Goal: Task Accomplishment & Management: Use online tool/utility

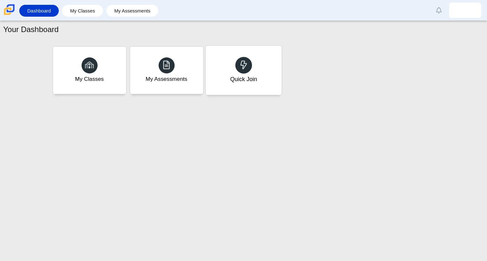
click at [217, 72] on div "Quick Join" at bounding box center [243, 70] width 76 height 49
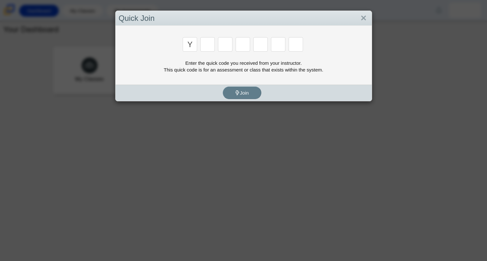
type input "y"
type input "3"
type input "k"
type input "e"
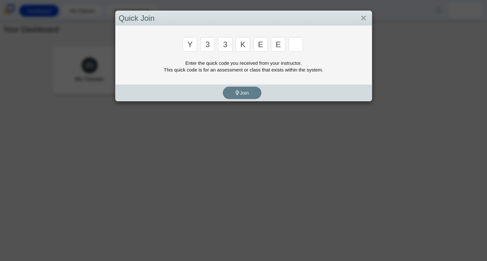
type input "e"
type input "4"
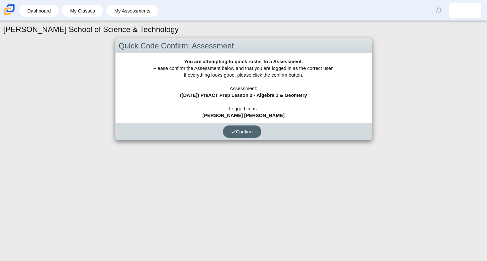
click at [241, 134] on span "Confirm" at bounding box center [242, 131] width 22 height 5
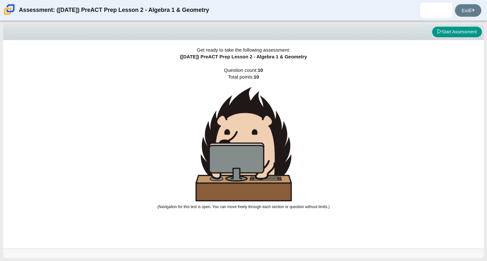
click at [238, 55] on span "([DATE]) PreACT Prep Lesson 2 - Algebra 1 & Geometry" at bounding box center [243, 56] width 127 height 5
click at [257, 66] on div "Get ready to take the following assessment: (9/29/25) PreACT Prep Lesson 2 - Al…" at bounding box center [243, 144] width 480 height 208
click at [345, 70] on div "Get ready to take the following assessment: (9/29/25) PreACT Prep Lesson 2 - Al…" at bounding box center [243, 144] width 480 height 208
click at [452, 34] on button "Start Assessment" at bounding box center [457, 32] width 50 height 11
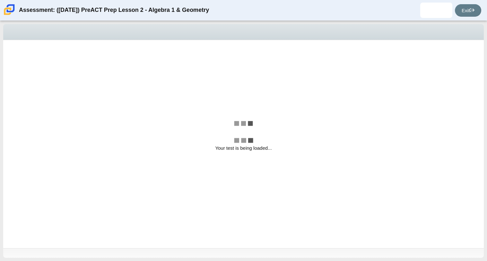
click at [301, 82] on div "Your test is being loaded..." at bounding box center [243, 144] width 480 height 208
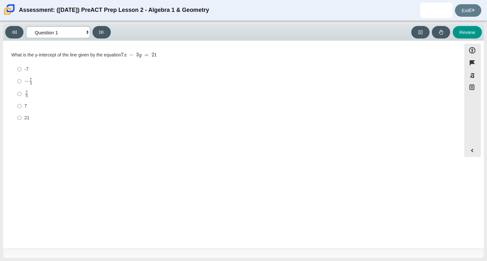
click at [76, 29] on select "Questions Question 1 Question 2 Question 3 Question 4 Question 5 Question 6 Que…" at bounding box center [58, 32] width 64 height 12
click at [76, 24] on div "Viewing Question 1 of 10 in Pacing Mode Questions Question 1 Question 2 Questio…" at bounding box center [243, 32] width 480 height 17
click at [77, 31] on select "Questions Question 1 Question 2 Question 3 Question 4 Question 5 Question 6 Que…" at bounding box center [58, 32] width 64 height 12
click at [78, 33] on select "Questions Question 1 Question 2 Question 3 Question 4 Question 5 Question 6 Que…" at bounding box center [58, 32] width 64 height 12
click at [86, 53] on div "What is the y-intercept of the line given by the equation 7 x − 3 y = 21" at bounding box center [232, 55] width 442 height 6
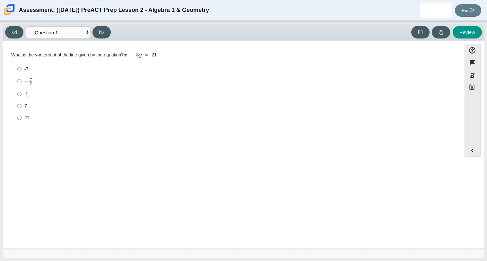
click at [157, 29] on div "Review" at bounding box center [297, 32] width 369 height 13
drag, startPoint x: 220, startPoint y: 12, endPoint x: 18, endPoint y: 32, distance: 203.8
click at [18, 32] on div "Assessment: (9/29/25) PreACT Prep Lesson 2 - Algebra 1 & Geometry Sandra Ailen …" at bounding box center [243, 130] width 487 height 261
click at [22, 32] on button at bounding box center [14, 32] width 18 height 13
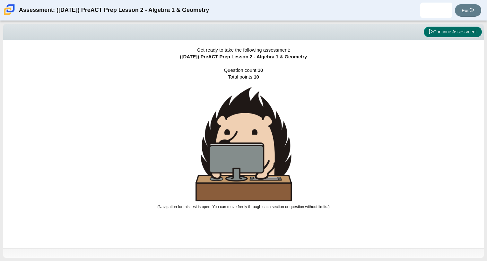
click at [447, 30] on button "Continue Assessment" at bounding box center [453, 32] width 58 height 11
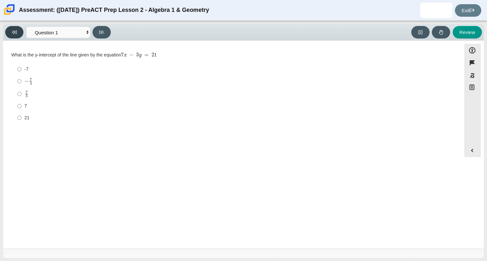
click at [19, 29] on button at bounding box center [14, 32] width 18 height 13
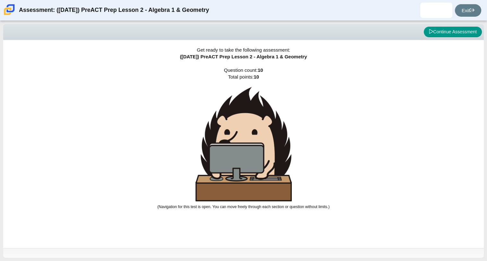
click at [239, 62] on div "Get ready to take the following assessment: (9/29/25) PreACT Prep Lesson 2 - Al…" at bounding box center [243, 144] width 480 height 208
click at [440, 32] on button "Continue Assessment" at bounding box center [453, 32] width 58 height 11
select select "ce81fe10-bf29-4b5e-8bd7-4f47f2fed4d8"
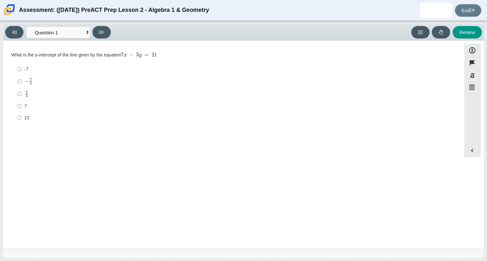
click at [227, 72] on div "-7" at bounding box center [237, 69] width 426 height 6
click at [22, 72] on input "-7 -7" at bounding box center [19, 70] width 4 height 12
radio input "true"
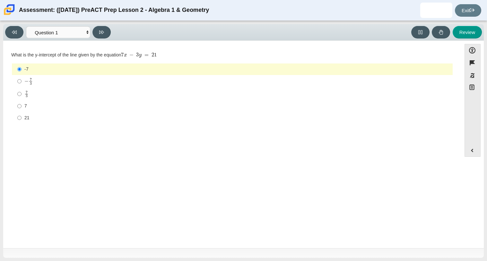
click at [69, 64] on label "-7 -7" at bounding box center [233, 70] width 440 height 12
click at [22, 64] on input "-7 -7" at bounding box center [19, 70] width 4 height 12
click at [152, 51] on mjx-container "7 x − 3 y = 21" at bounding box center [139, 54] width 36 height 12
click at [314, 40] on div "Viewing Question 1 of 10 in Pacing Mode Questions Question 1 Question 2 Questio…" at bounding box center [243, 32] width 480 height 17
click at [294, 40] on div "Viewing Question 1 of 10 in Pacing Mode Questions Question 1 Question 2 Questio…" at bounding box center [243, 32] width 480 height 17
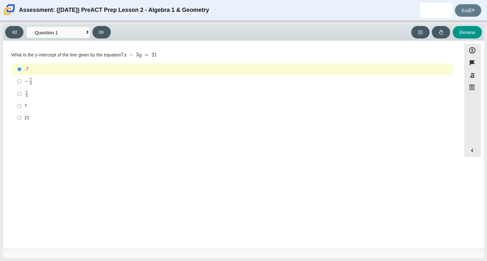
drag, startPoint x: 118, startPoint y: 7, endPoint x: 237, endPoint y: 21, distance: 120.2
click at [237, 21] on div "Assessment: (9/29/25) PreACT Prep Lesson 2 - Algebra 1 & Geometry Sandra Ailen …" at bounding box center [243, 130] width 487 height 261
click at [175, 11] on div "Assessment: (9/29/25) PreACT Prep Lesson 2 - Algebra 1 & Geometry" at bounding box center [114, 10] width 190 height 15
click at [65, 54] on div "What is the y-intercept of the line given by the equation 7 x − 3 y = 21" at bounding box center [232, 55] width 442 height 6
drag, startPoint x: 77, startPoint y: 55, endPoint x: 164, endPoint y: 58, distance: 86.7
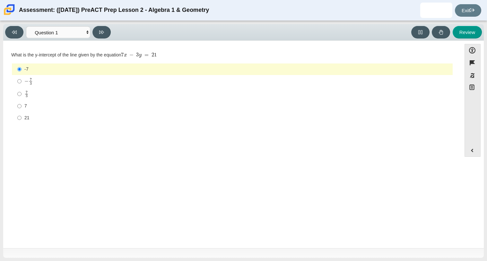
click at [164, 58] on div "What is the y-intercept of the line given by the equation 7 x − 3 y = 21" at bounding box center [232, 55] width 442 height 6
click at [128, 48] on div "Question What is the y-intercept of the line given by the equation 7 x − 3 y = …" at bounding box center [232, 90] width 452 height 88
click at [72, 33] on select "Questions Question 1 Question 2 Question 3 Question 4 Question 5 Question 6 Que…" at bounding box center [58, 32] width 64 height 12
drag, startPoint x: 75, startPoint y: 42, endPoint x: 179, endPoint y: 47, distance: 104.4
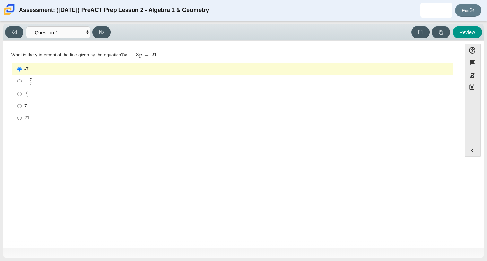
click at [179, 47] on div "Accessibility options Close Color scheme Font size Zoom Change the background a…" at bounding box center [243, 145] width 480 height 208
click at [136, 30] on div "Review" at bounding box center [297, 32] width 369 height 13
click at [46, 103] on div "7" at bounding box center [237, 106] width 426 height 6
click at [22, 103] on input "7 7" at bounding box center [19, 106] width 4 height 12
radio input "true"
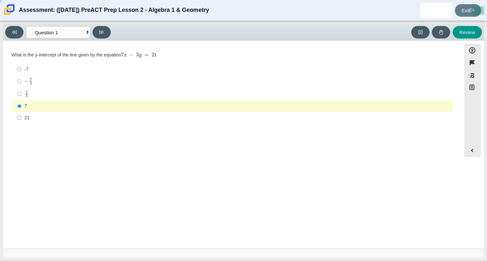
click at [30, 95] on div "7 3" at bounding box center [237, 94] width 426 height 7
click at [22, 95] on input "7 3 7 thirds" at bounding box center [19, 94] width 4 height 13
radio input "true"
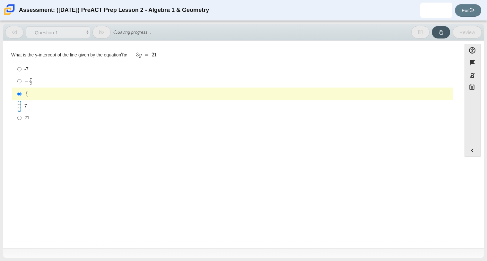
click at [18, 103] on input "7 7" at bounding box center [19, 106] width 4 height 12
radio input "true"
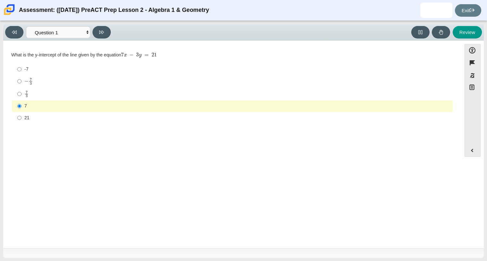
click at [123, 55] on div "What is the y-intercept of the line given by the equation 7 x − 3 y = 21" at bounding box center [232, 55] width 442 height 6
click at [201, 53] on div "What is the y-intercept of the line given by the equation 7 x − 3 y = 21" at bounding box center [232, 55] width 442 height 6
click at [135, 31] on div "Review" at bounding box center [297, 32] width 369 height 13
click at [84, 13] on div "Assessment: (9/29/25) PreACT Prep Lesson 2 - Algebra 1 & Geometry" at bounding box center [114, 10] width 190 height 15
click at [152, 33] on div "Review" at bounding box center [297, 32] width 369 height 13
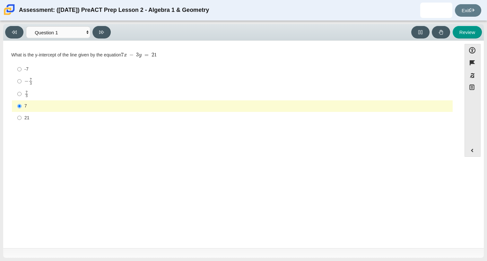
click at [10, 59] on div "Question What is the y-intercept of the line given by the equation 7 x − 3 y = …" at bounding box center [232, 89] width 452 height 78
click at [11, 59] on div "Question What is the y-intercept of the line given by the equation 7 x − 3 y = …" at bounding box center [232, 89] width 452 height 78
click at [106, 46] on div "Question What is the y-intercept of the line given by the equation 7 x − 3 y = …" at bounding box center [232, 90] width 452 height 88
click at [61, 30] on select "Questions Question 1 Question 2 Question 3 Question 4 Question 5 Question 6 Que…" at bounding box center [58, 32] width 64 height 12
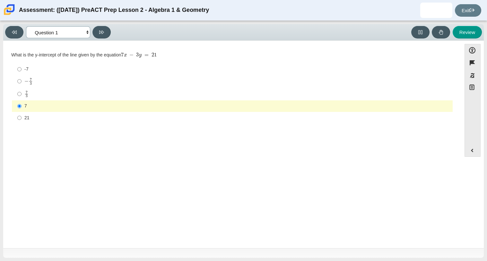
click at [61, 29] on select "Questions Question 1 Question 2 Question 3 Question 4 Question 5 Question 6 Que…" at bounding box center [58, 32] width 64 height 12
click at [102, 30] on icon at bounding box center [101, 32] width 5 height 5
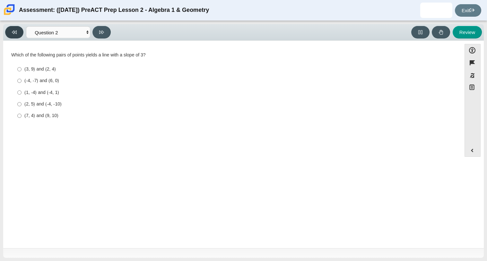
click at [13, 30] on icon at bounding box center [14, 32] width 5 height 4
select select "ce81fe10-bf29-4b5e-8bd7-4f47f2fed4d8"
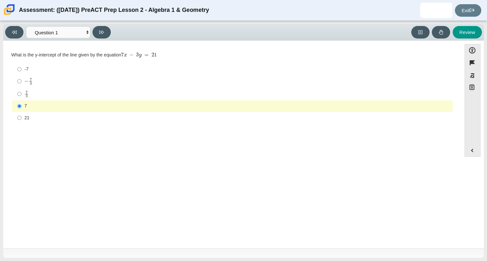
click at [36, 80] on div "− 7 3" at bounding box center [237, 81] width 426 height 7
click at [22, 80] on input "− 7 3 negative 7 thirds" at bounding box center [19, 81] width 4 height 13
radio input "true"
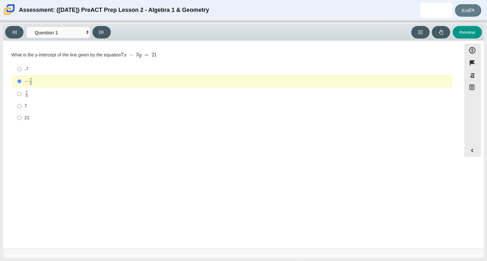
click at [34, 105] on div "7" at bounding box center [237, 106] width 426 height 6
click at [22, 105] on input "7 7" at bounding box center [19, 106] width 4 height 12
radio input "true"
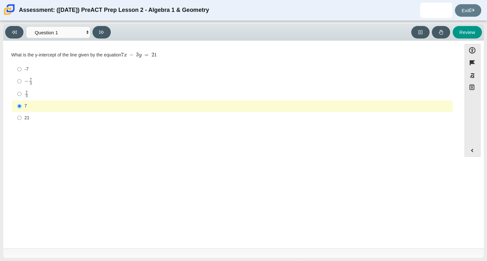
click at [62, 54] on div "What is the y-intercept of the line given by the equation 7 x − 3 y = 21" at bounding box center [232, 55] width 442 height 6
click at [78, 53] on div "What is the y-intercept of the line given by the equation 7 x − 3 y = 21" at bounding box center [232, 55] width 442 height 6
drag, startPoint x: 110, startPoint y: 56, endPoint x: 168, endPoint y: 55, distance: 57.8
click at [168, 55] on div "What is the y-intercept of the line given by the equation 7 x − 3 y = 21" at bounding box center [232, 55] width 442 height 6
click at [162, 53] on div "What is the y-intercept of the line given by the equation 7 x − 3 y = 21" at bounding box center [232, 55] width 442 height 6
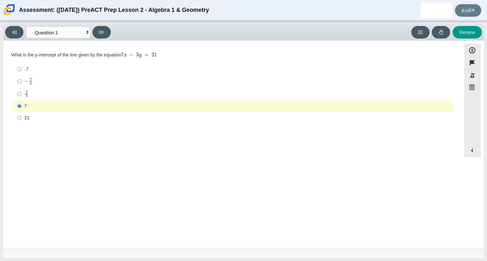
click at [154, 55] on mjx-c "Assessment items" at bounding box center [152, 55] width 3 height 4
drag, startPoint x: 160, startPoint y: 32, endPoint x: 144, endPoint y: 57, distance: 29.4
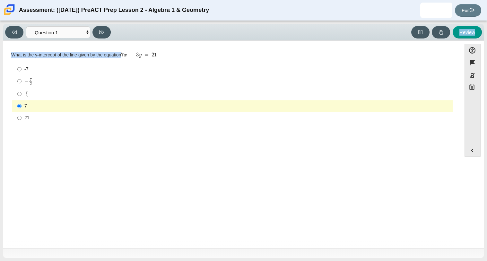
click at [144, 57] on div "Viewing Question 1 of 10 in Pacing Mode Questions Question 1 Question 2 Questio…" at bounding box center [243, 141] width 480 height 234
click at [143, 56] on mjx-c "Assessment items" at bounding box center [142, 56] width 1 height 0
drag, startPoint x: 100, startPoint y: 56, endPoint x: 178, endPoint y: 56, distance: 78.6
click at [178, 56] on div "What is the y-intercept of the line given by the equation 7 x − 3 y = 21" at bounding box center [232, 55] width 442 height 6
drag, startPoint x: 163, startPoint y: 55, endPoint x: 31, endPoint y: 69, distance: 132.7
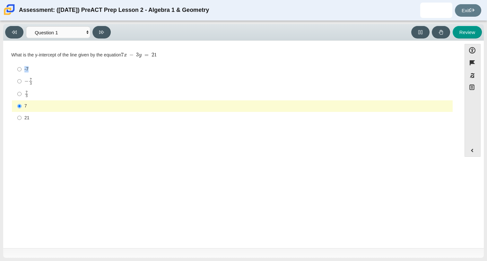
click at [31, 69] on div "What is the y-intercept of the line given by the equation 7 x − 3 y = 21 Respon…" at bounding box center [232, 88] width 442 height 73
click at [16, 54] on div "What is the y-intercept of the line given by the equation 7 x − 3 y = 21" at bounding box center [232, 55] width 442 height 6
drag, startPoint x: 9, startPoint y: 56, endPoint x: 164, endPoint y: 53, distance: 154.4
click at [164, 53] on div "Question What is the y-intercept of the line given by the equation 7 x − 3 y = …" at bounding box center [232, 89] width 452 height 78
click at [117, 42] on div "Accessibility options Close Color scheme Font size Zoom Change the background a…" at bounding box center [243, 145] width 480 height 208
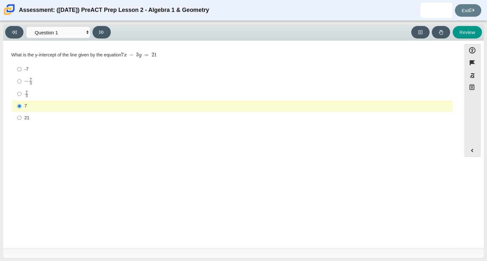
click at [171, 31] on div "Review" at bounding box center [297, 32] width 369 height 13
click at [198, 32] on div "Review" at bounding box center [297, 32] width 369 height 13
drag, startPoint x: 209, startPoint y: 8, endPoint x: 136, endPoint y: 1, distance: 73.2
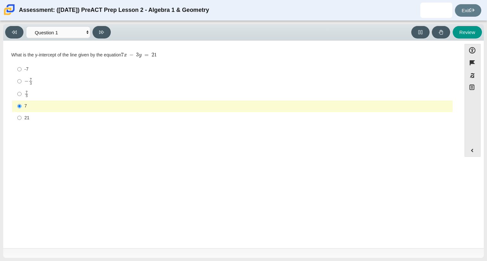
click at [136, 1] on div "Assessment: (9/29/25) PreACT Prep Lesson 2 - Algebra 1 & Geometry Sandra Ailen …" at bounding box center [243, 10] width 487 height 21
click at [171, 21] on div "Viewing Question 1 of 10 in Pacing Mode Questions Question 1 Question 2 Questio…" at bounding box center [243, 141] width 487 height 240
click at [201, 30] on div "Review" at bounding box center [297, 32] width 369 height 13
drag, startPoint x: 20, startPoint y: 9, endPoint x: 204, endPoint y: 17, distance: 184.4
click at [204, 17] on div "Assessment: (9/29/25) PreACT Prep Lesson 2 - Algebra 1 & Geometry" at bounding box center [114, 10] width 190 height 15
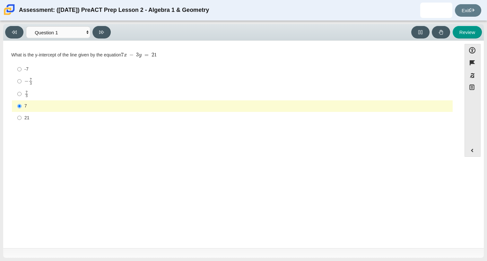
click at [204, 17] on div "Assessment: (9/29/25) PreACT Prep Lesson 2 - Algebra 1 & Geometry" at bounding box center [114, 10] width 190 height 15
click at [102, 31] on icon at bounding box center [101, 32] width 5 height 5
select select "97f4f5fa-a52e-4fed-af51-565bfcdf47cb"
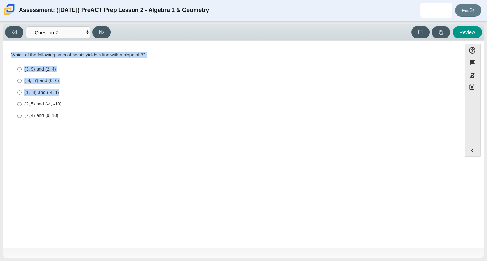
drag, startPoint x: 7, startPoint y: 52, endPoint x: 238, endPoint y: 91, distance: 233.7
click at [238, 91] on div "Question Which of the following pairs of points yields a line with a slope of 3…" at bounding box center [232, 88] width 452 height 76
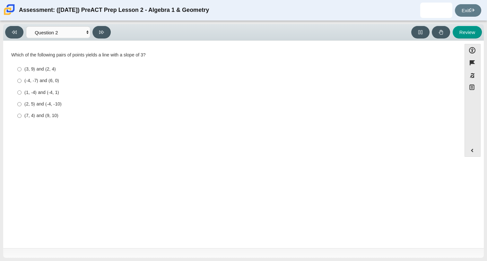
click at [131, 35] on div "Review" at bounding box center [297, 32] width 369 height 13
drag, startPoint x: 72, startPoint y: 3, endPoint x: 230, endPoint y: 16, distance: 158.7
click at [230, 16] on div "Assessment: (9/29/25) PreACT Prep Lesson 2 - Algebra 1 & Geometry Sandra Ailen …" at bounding box center [243, 10] width 487 height 21
click at [229, 17] on div "Assessment: (9/29/25) PreACT Prep Lesson 2 - Algebra 1 & Geometry Sandra Ailen …" at bounding box center [243, 10] width 487 height 21
drag, startPoint x: 19, startPoint y: 9, endPoint x: 213, endPoint y: 17, distance: 195.0
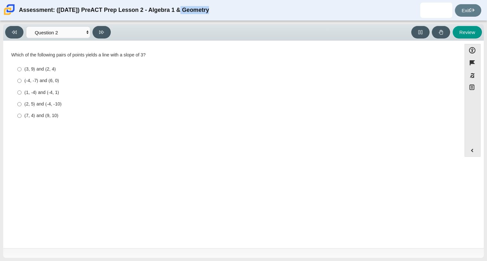
click at [213, 17] on div "Assessment: (9/29/25) PreACT Prep Lesson 2 - Algebra 1 & Geometry Sandra Ailen …" at bounding box center [243, 10] width 487 height 21
click at [213, 18] on div "Assessment: (9/29/25) PreACT Prep Lesson 2 - Algebra 1 & Geometry Sandra Ailen …" at bounding box center [243, 10] width 487 height 21
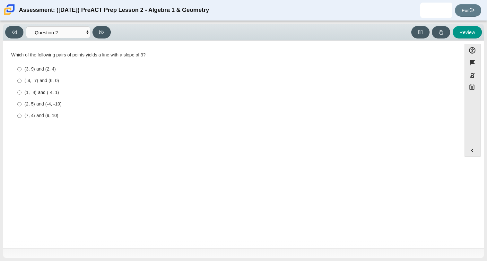
click at [213, 18] on div "Assessment: (9/29/25) PreACT Prep Lesson 2 - Algebra 1 & Geometry Sandra Ailen …" at bounding box center [243, 10] width 487 height 21
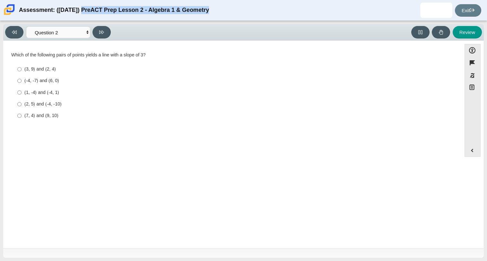
click at [213, 18] on div "Assessment: (9/29/25) PreACT Prep Lesson 2 - Algebra 1 & Geometry Sandra Ailen …" at bounding box center [243, 10] width 487 height 21
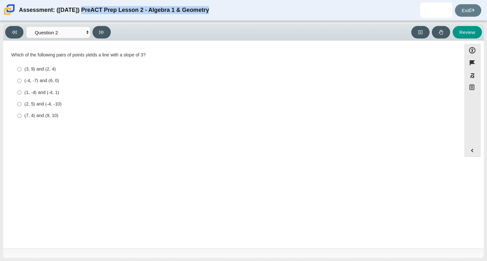
click at [213, 18] on div "Assessment: (9/29/25) PreACT Prep Lesson 2 - Algebra 1 & Geometry Sandra Ailen …" at bounding box center [243, 10] width 487 height 21
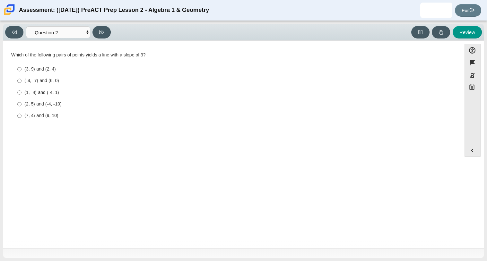
click at [213, 18] on div "Assessment: (9/29/25) PreACT Prep Lesson 2 - Algebra 1 & Geometry Sandra Ailen …" at bounding box center [243, 10] width 487 height 21
click at [151, 39] on div "Viewing Question 2 of 10 in Pacing Mode Questions Question 1 Question 2 Questio…" at bounding box center [243, 32] width 480 height 17
click at [62, 35] on select "Questions Question 1 Question 2 Question 3 Question 4 Question 5 Question 6 Que…" at bounding box center [58, 32] width 64 height 12
drag, startPoint x: 12, startPoint y: 53, endPoint x: 68, endPoint y: 61, distance: 56.3
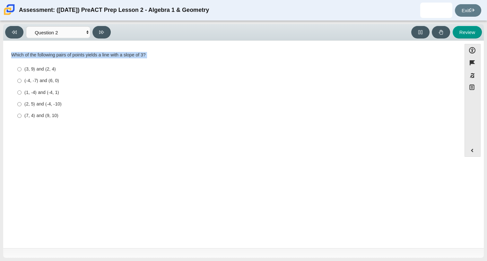
click at [68, 61] on div "Which of the following pairs of points yields a line with a slope of 3? Respons…" at bounding box center [232, 87] width 442 height 70
click at [65, 58] on div "Which of the following pairs of points yields a line with a slope of 3? Respons…" at bounding box center [232, 87] width 442 height 70
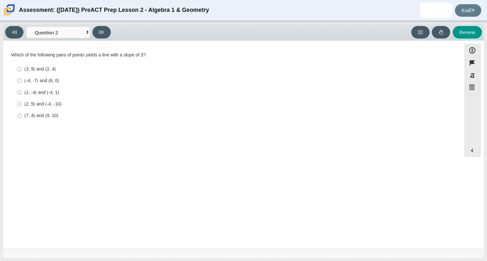
click at [65, 57] on div "Which of the following pairs of points yields a line with a slope of 3?" at bounding box center [232, 55] width 442 height 6
click at [130, 43] on div "Accessibility options Close Color scheme Font size Zoom Change the background a…" at bounding box center [243, 145] width 480 height 208
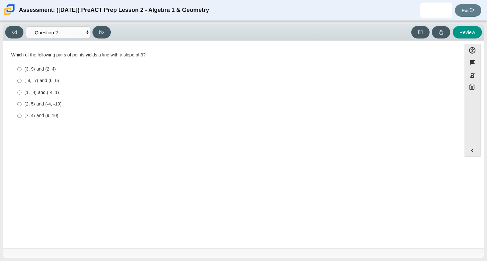
click at [193, 12] on div "Assessment: (9/29/25) PreACT Prep Lesson 2 - Algebra 1 & Geometry" at bounding box center [114, 10] width 190 height 15
drag, startPoint x: 226, startPoint y: 2, endPoint x: 132, endPoint y: 5, distance: 94.4
click at [132, 5] on div "Assessment: (9/29/25) PreACT Prep Lesson 2 - Algebra 1 & Geometry Sandra Ailen …" at bounding box center [243, 10] width 487 height 21
click at [87, 16] on div "Assessment: (9/29/25) PreACT Prep Lesson 2 - Algebra 1 & Geometry" at bounding box center [114, 10] width 190 height 15
drag, startPoint x: 157, startPoint y: 14, endPoint x: 227, endPoint y: 19, distance: 69.5
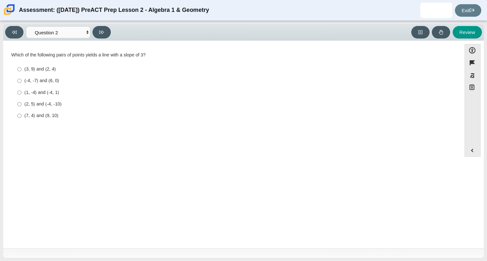
click at [227, 19] on div "Assessment: (9/29/25) PreACT Prep Lesson 2 - Algebra 1 & Geometry Sandra Ailen …" at bounding box center [243, 10] width 487 height 21
click at [225, 20] on div "Assessment: (9/29/25) PreACT Prep Lesson 2 - Algebra 1 & Geometry Sandra Ailen …" at bounding box center [243, 10] width 487 height 21
drag, startPoint x: 226, startPoint y: 21, endPoint x: 237, endPoint y: 36, distance: 18.5
click at [237, 36] on div "Viewing Question 2 of 10 in Pacing Mode Questions Question 1 Question 2 Questio…" at bounding box center [243, 141] width 487 height 240
click at [237, 36] on div "Review" at bounding box center [297, 32] width 369 height 13
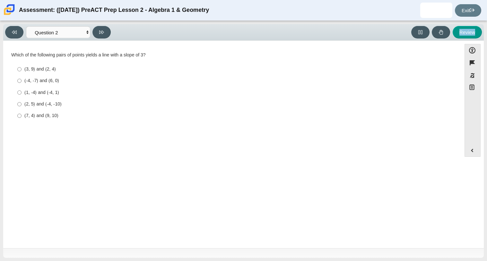
click at [237, 36] on div "Review" at bounding box center [297, 32] width 369 height 13
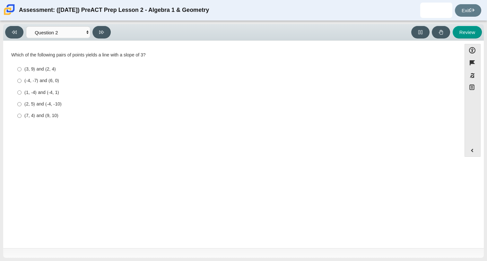
click at [237, 36] on div "Review" at bounding box center [297, 32] width 369 height 13
click at [72, 12] on div "Assessment: (9/29/25) PreACT Prep Lesson 2 - Algebra 1 & Geometry" at bounding box center [114, 10] width 190 height 15
drag, startPoint x: 122, startPoint y: 9, endPoint x: 244, endPoint y: 11, distance: 122.0
click at [244, 11] on div "Assessment: (9/29/25) PreACT Prep Lesson 2 - Algebra 1 & Geometry Sandra Ailen …" at bounding box center [243, 10] width 487 height 21
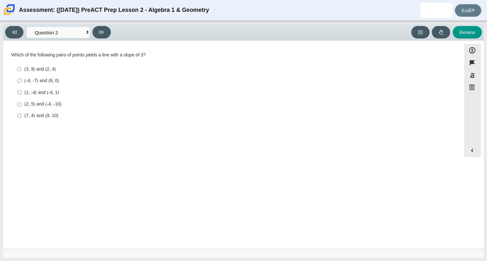
click at [244, 11] on div "Assessment: (9/29/25) PreACT Prep Lesson 2 - Algebra 1 & Geometry Sandra Ailen …" at bounding box center [243, 10] width 487 height 21
drag, startPoint x: 224, startPoint y: 12, endPoint x: 80, endPoint y: 13, distance: 144.7
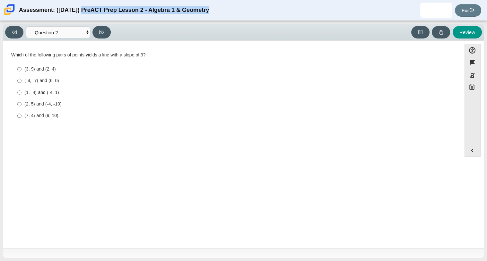
click at [80, 13] on div "Assessment: (9/29/25) PreACT Prep Lesson 2 - Algebra 1 & Geometry Sandra Ailen …" at bounding box center [243, 10] width 487 height 21
click at [219, 25] on div "Viewing Question 2 of 10 in Pacing Mode Questions Question 1 Question 2 Questio…" at bounding box center [243, 32] width 480 height 17
drag, startPoint x: 219, startPoint y: 25, endPoint x: 102, endPoint y: 1, distance: 118.8
click at [102, 1] on div "Assessment: (9/29/25) PreACT Prep Lesson 2 - Algebra 1 & Geometry Sandra Ailen …" at bounding box center [243, 130] width 487 height 261
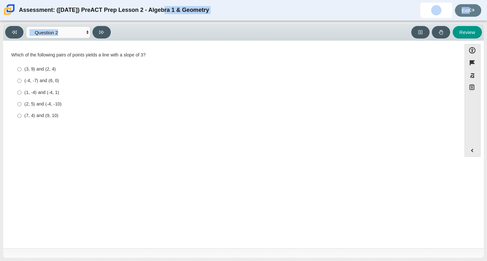
click at [102, 1] on div "Assessment: (9/29/25) PreACT Prep Lesson 2 - Algebra 1 & Geometry Sandra Ailen …" at bounding box center [243, 10] width 487 height 21
click at [61, 73] on label "(3, 9) and (2, 4) (3, 9) and (2, 4)" at bounding box center [233, 70] width 440 height 12
click at [22, 73] on input "(3, 9) and (2, 4) (3, 9) and (2, 4)" at bounding box center [19, 70] width 4 height 12
radio input "true"
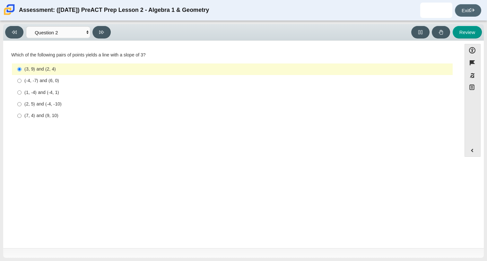
click at [467, 11] on link "Exit" at bounding box center [468, 10] width 26 height 13
